Goal: Find specific page/section: Find specific page/section

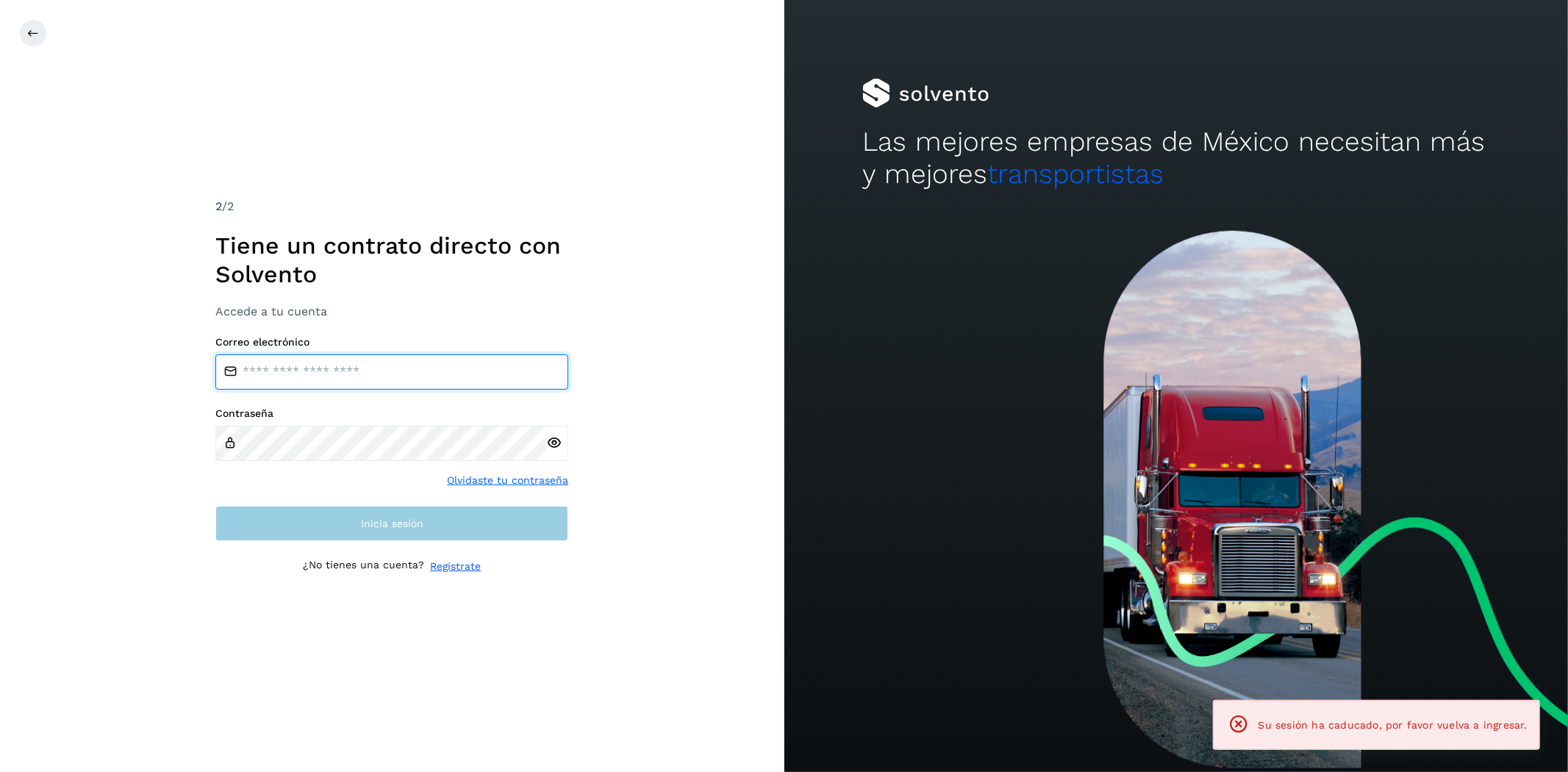
type input "**********"
click at [497, 528] on button "Inicia sesión" at bounding box center [392, 523] width 353 height 35
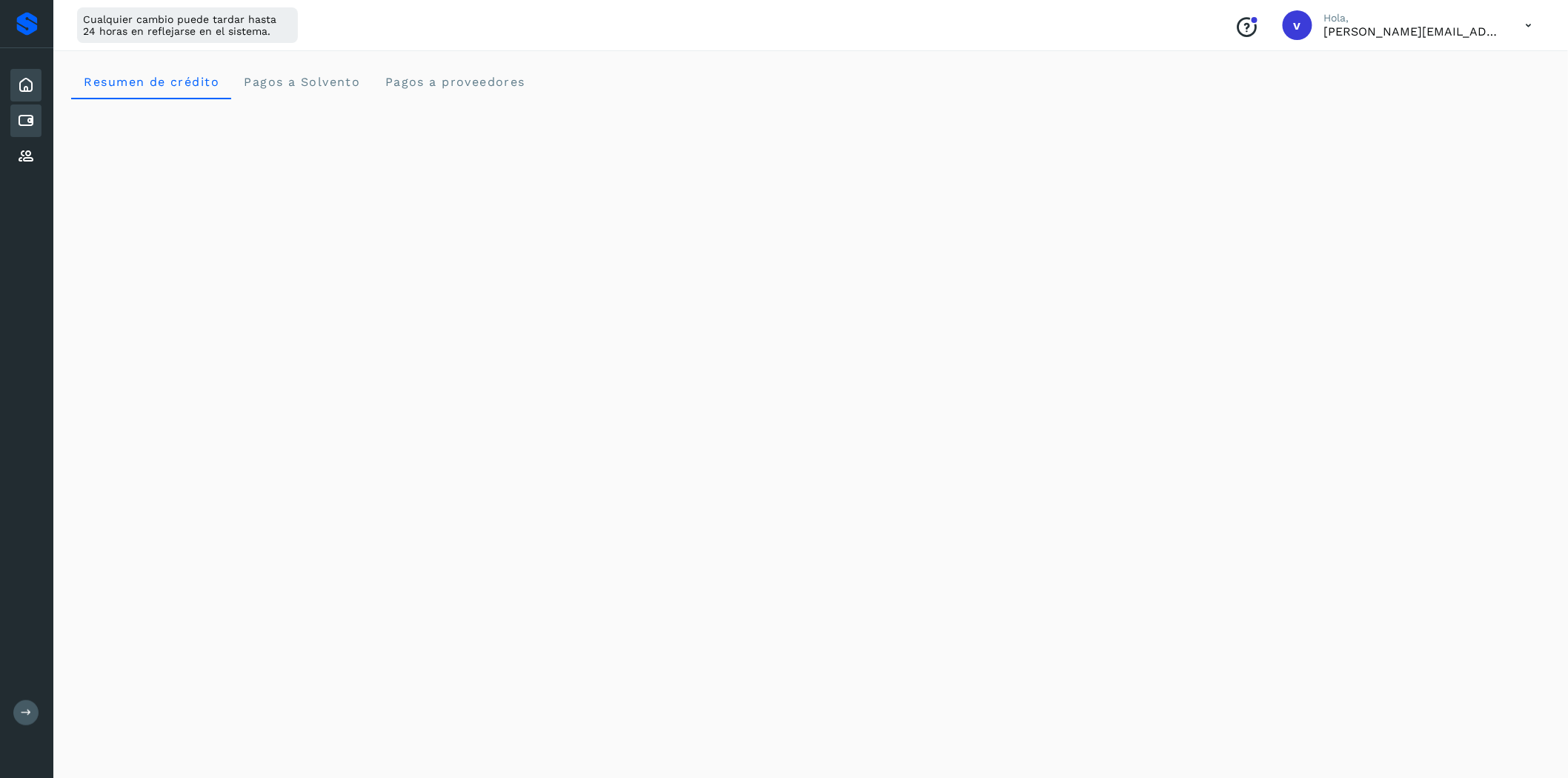
click at [24, 119] on icon at bounding box center [25, 120] width 18 height 18
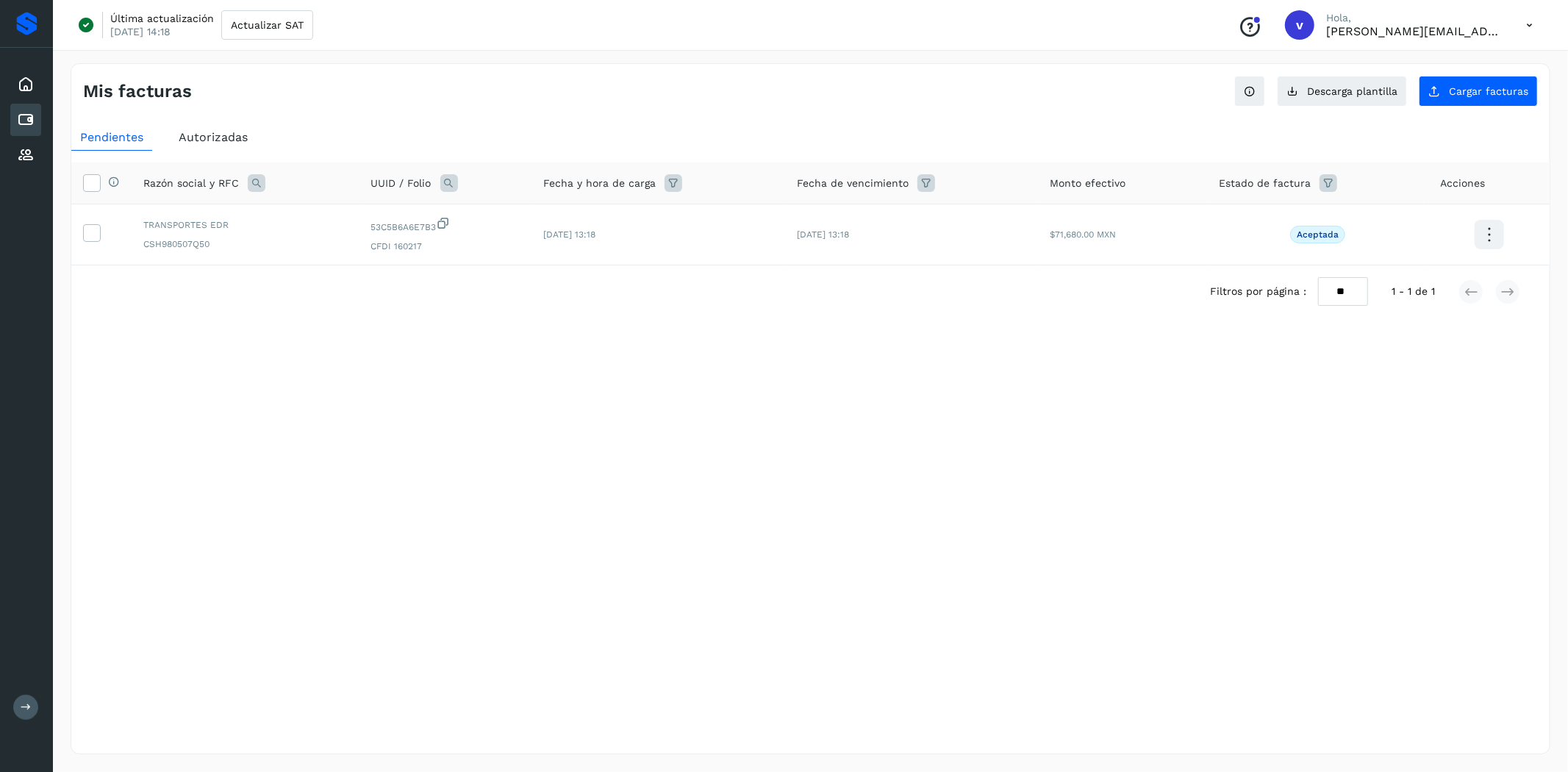
click at [241, 135] on span "Autorizadas" at bounding box center [213, 136] width 69 height 14
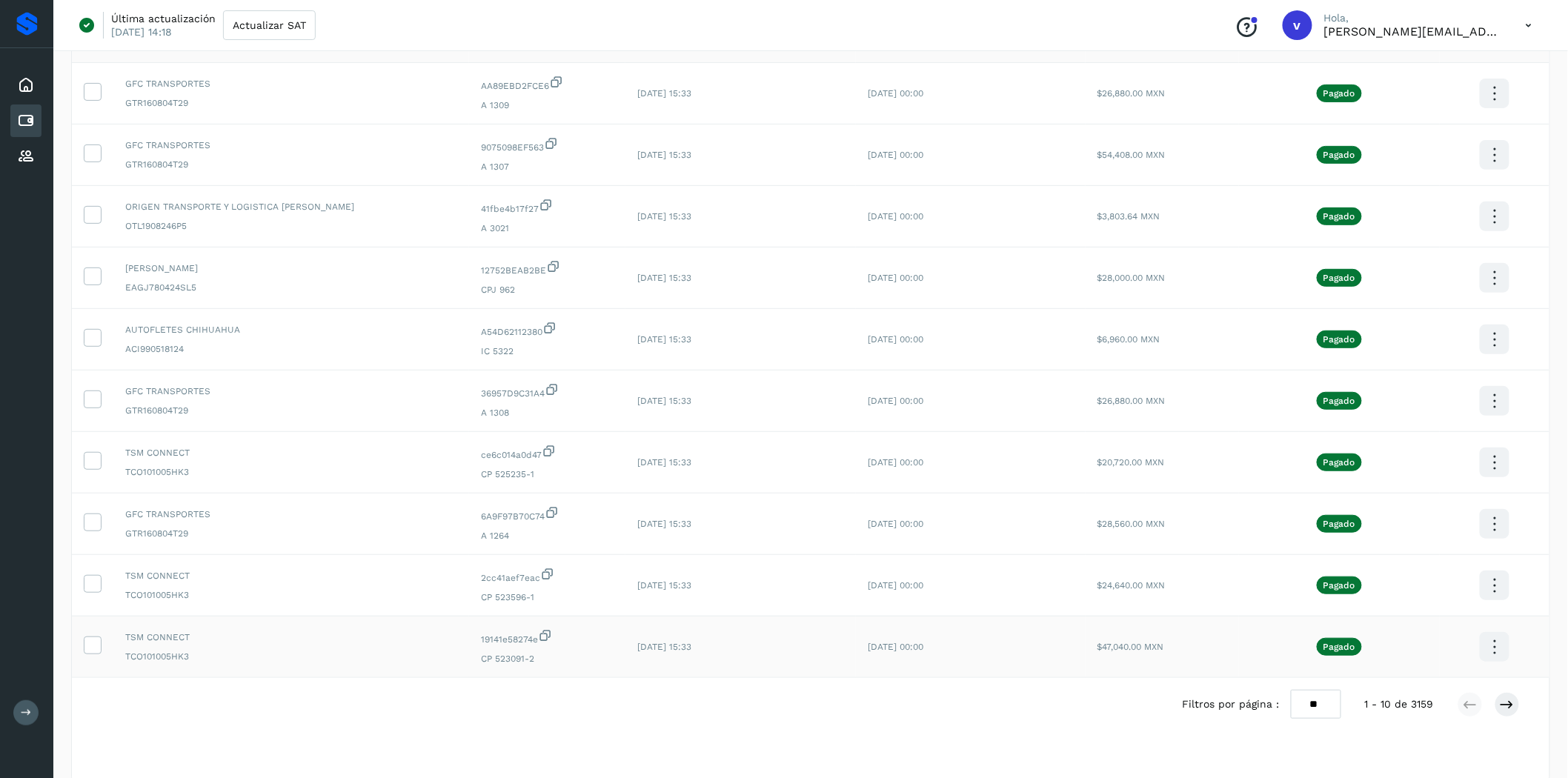
scroll to position [174, 0]
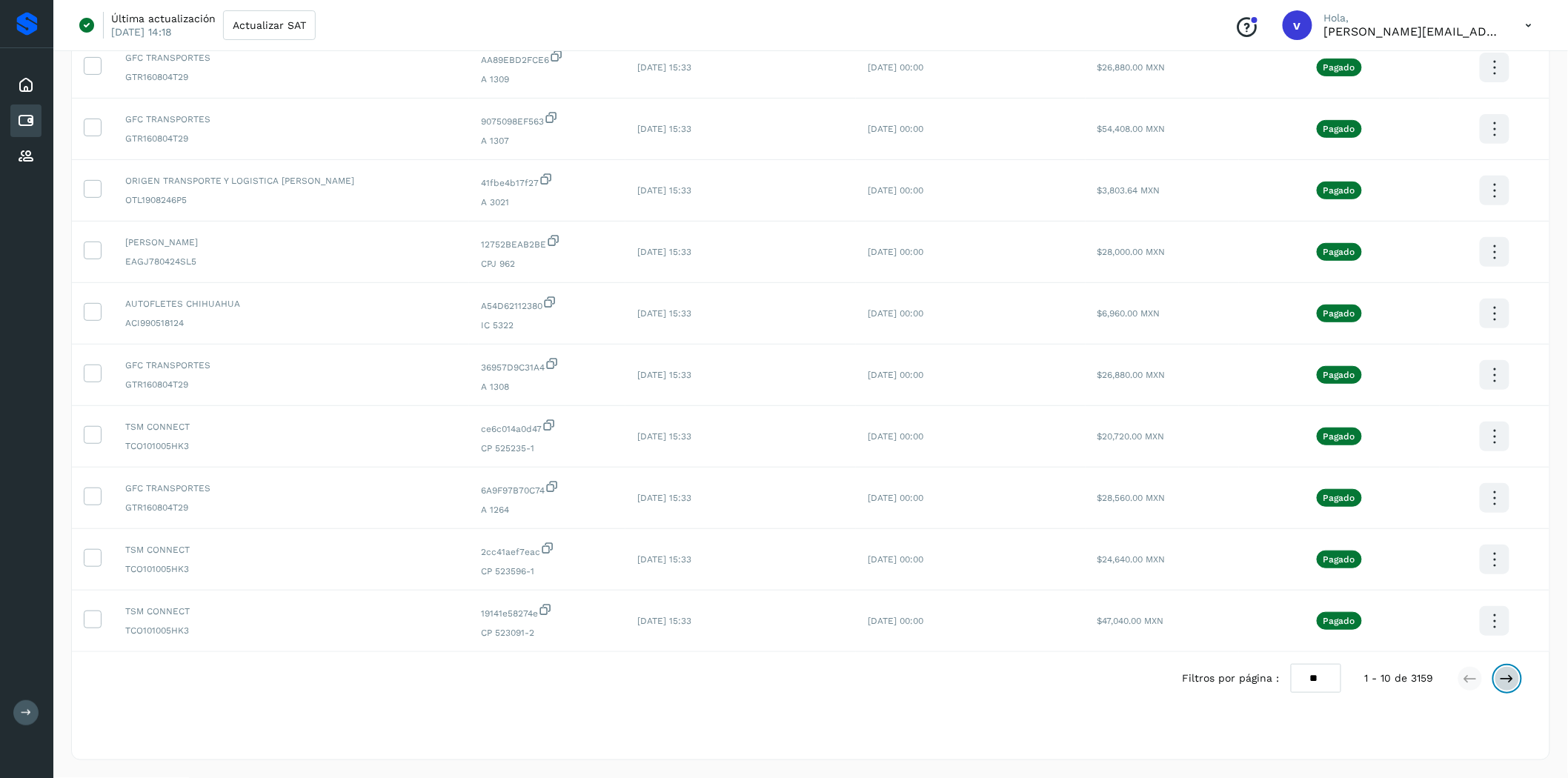
click at [1501, 680] on icon at bounding box center [1508, 679] width 15 height 15
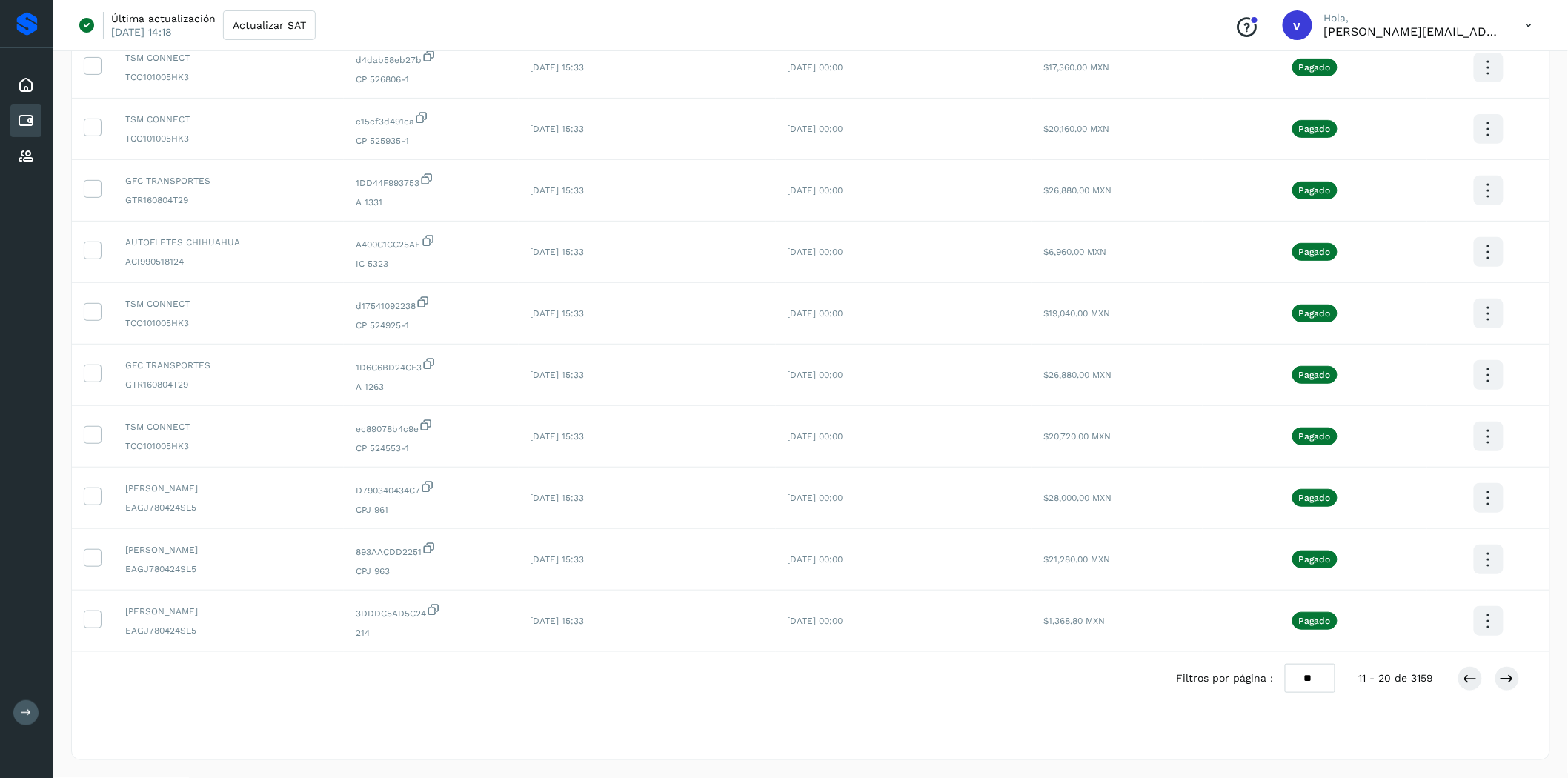
click at [1490, 676] on div at bounding box center [1488, 678] width 62 height 25
click at [1503, 679] on icon at bounding box center [1508, 679] width 15 height 15
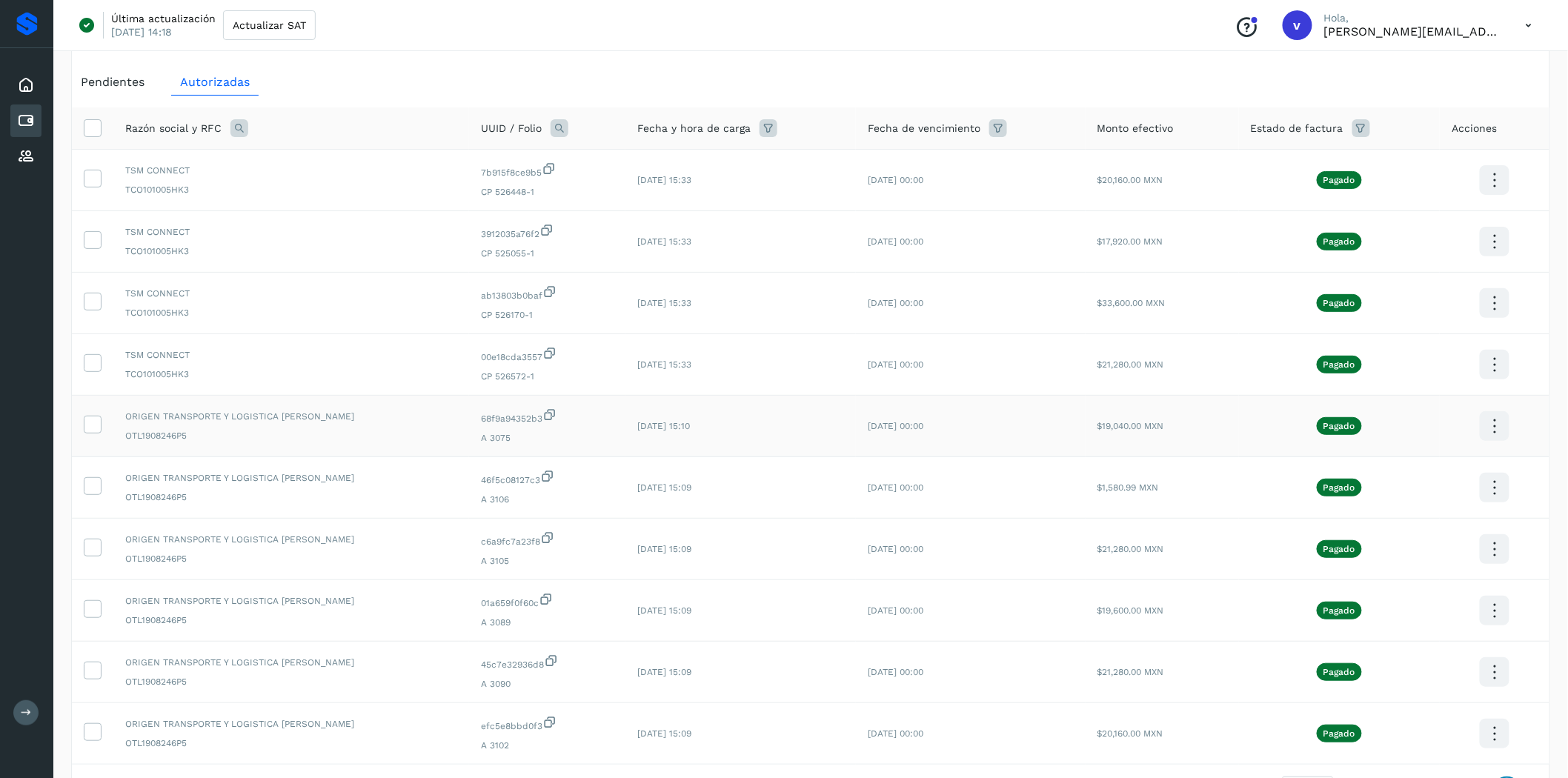
scroll to position [164, 0]
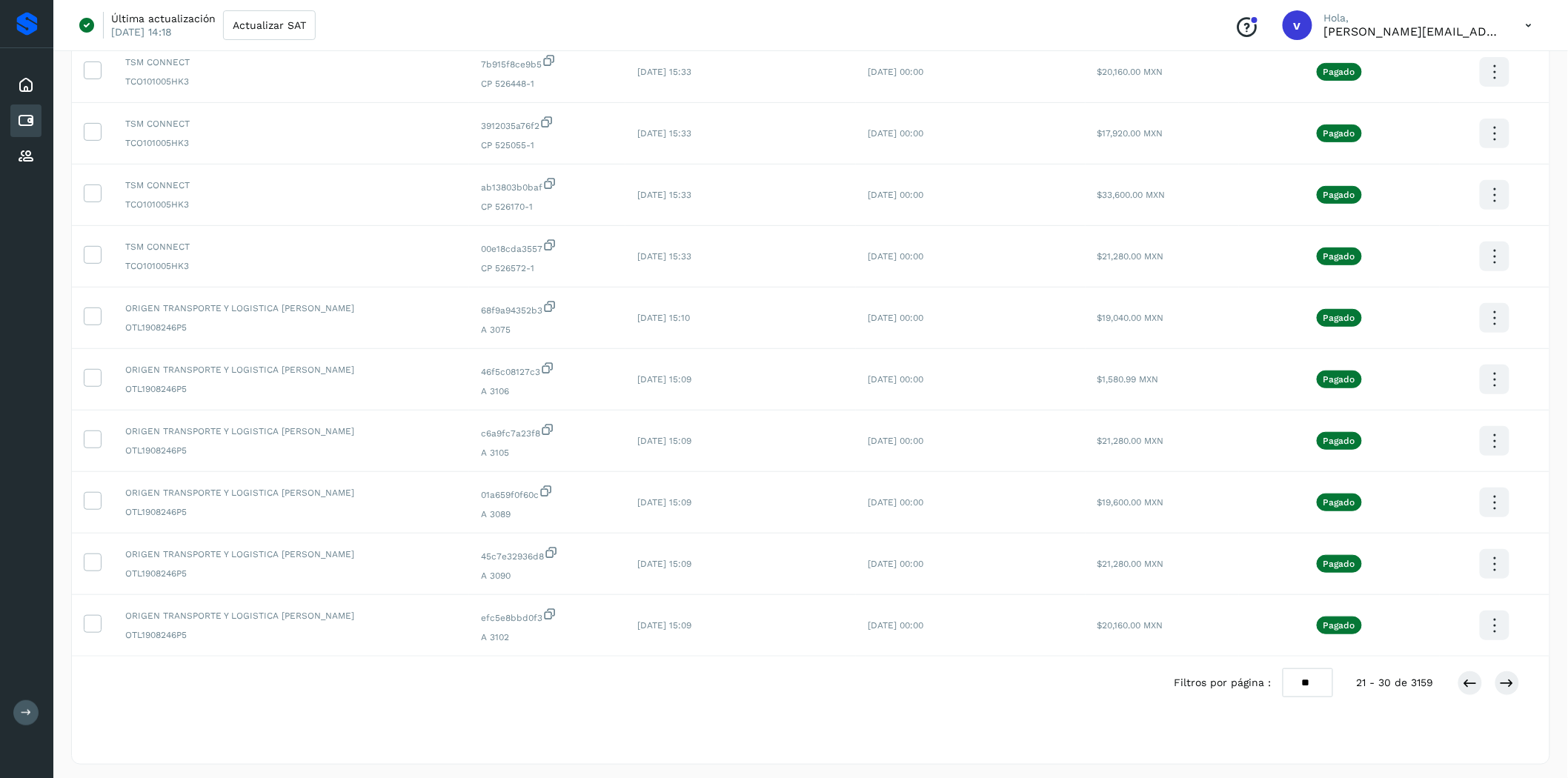
click at [1518, 694] on div at bounding box center [1488, 682] width 62 height 25
click at [1514, 691] on icon at bounding box center [1508, 683] width 15 height 15
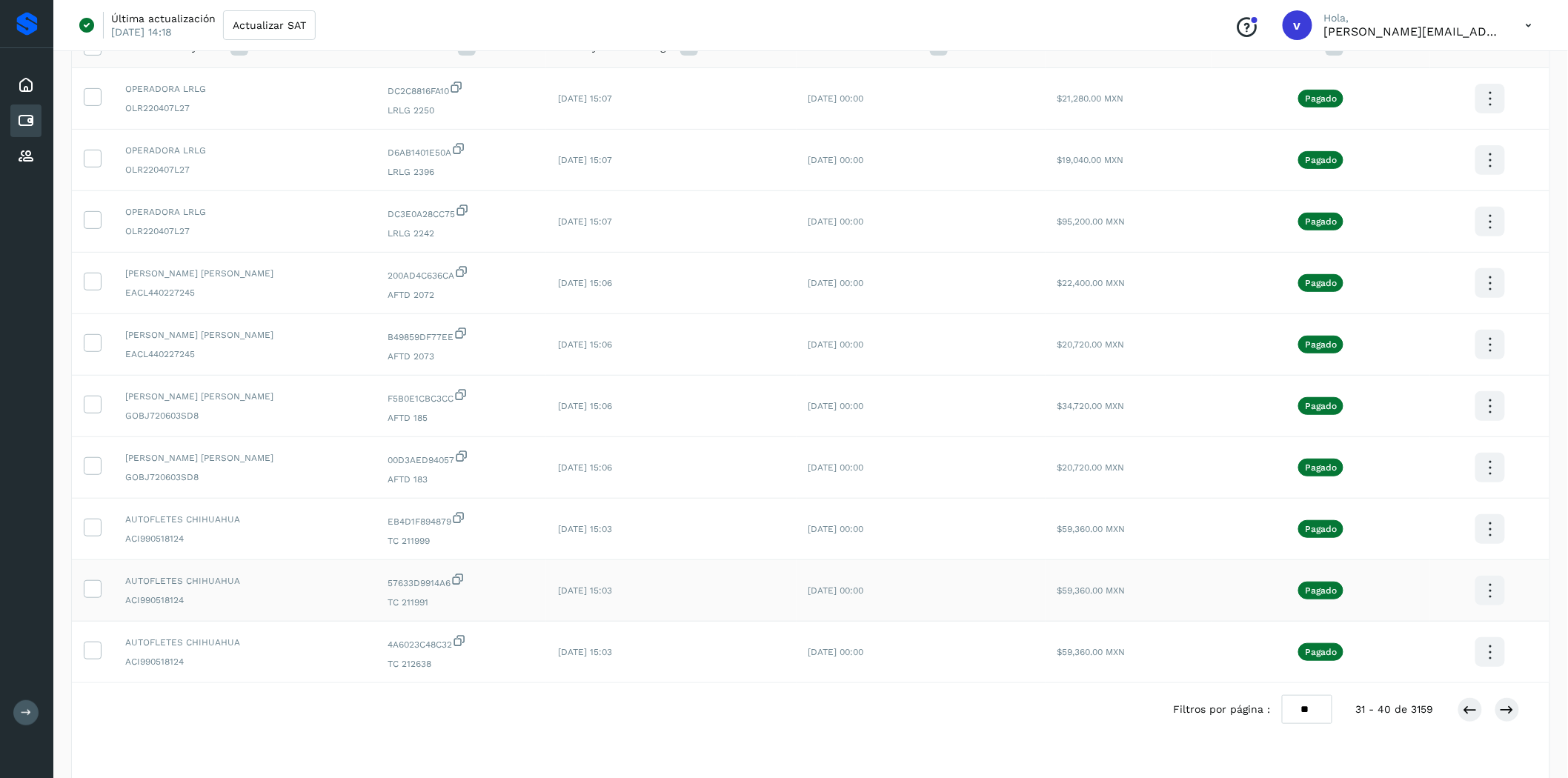
scroll to position [174, 0]
